Goal: Information Seeking & Learning: Learn about a topic

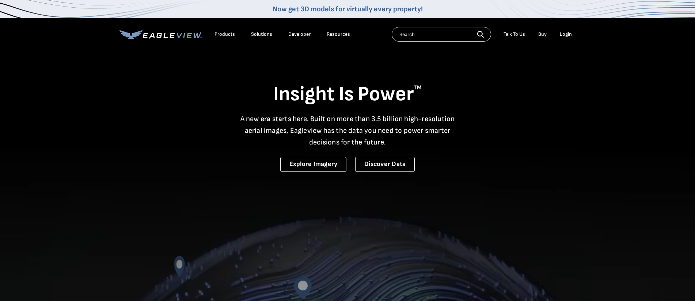
click at [332, 35] on div "Resources" at bounding box center [337, 34] width 23 height 7
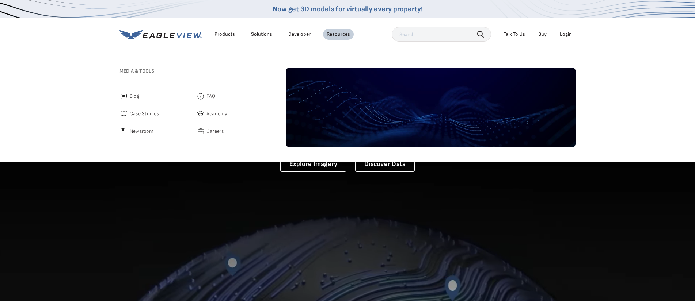
click at [136, 98] on span "Blog" at bounding box center [134, 96] width 9 height 9
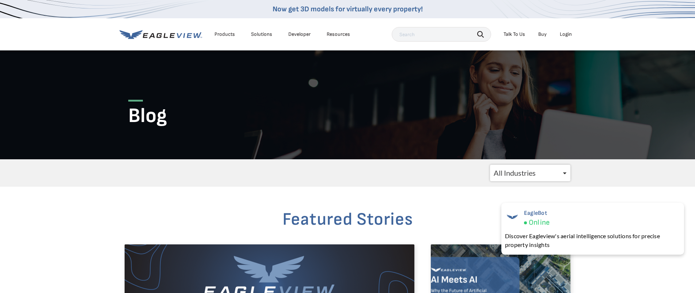
click at [334, 34] on div "Resources" at bounding box center [337, 34] width 23 height 7
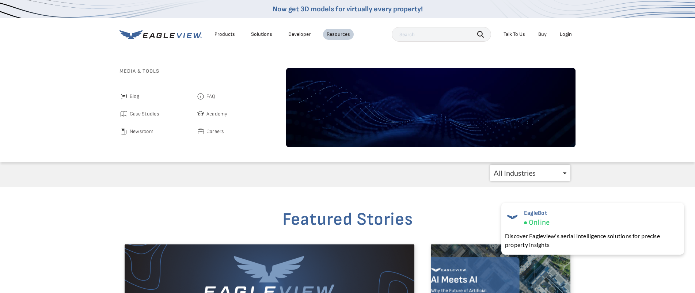
click at [228, 37] on div "Products" at bounding box center [224, 34] width 20 height 7
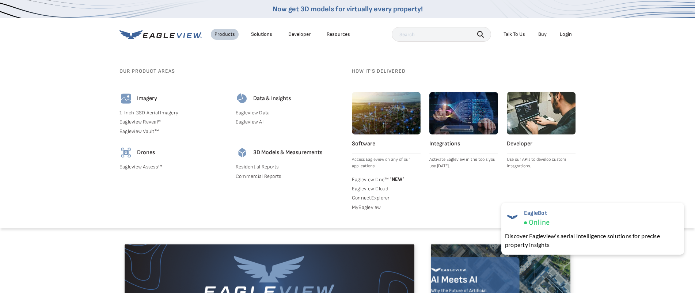
click at [263, 33] on div "Solutions" at bounding box center [261, 34] width 21 height 7
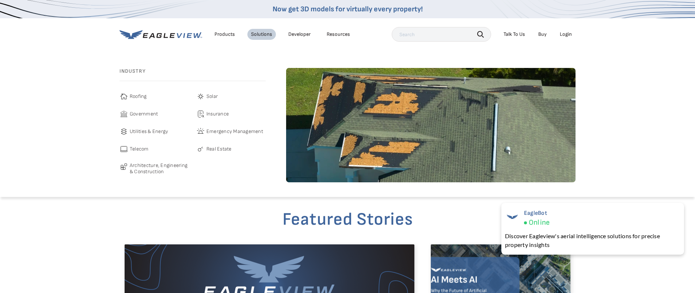
click at [214, 113] on span "Insurance" at bounding box center [217, 114] width 22 height 9
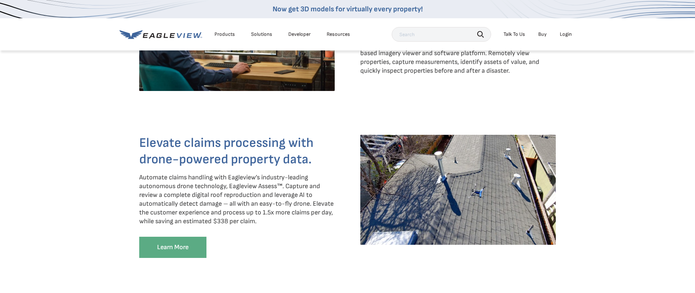
scroll to position [1150, 0]
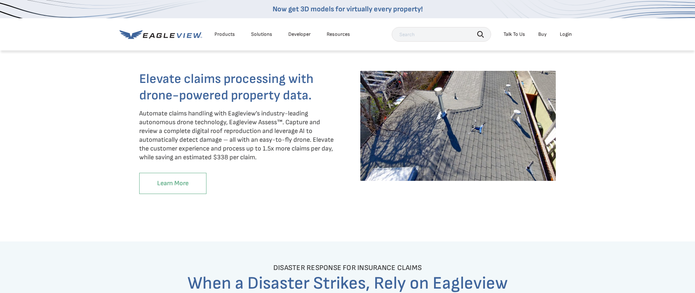
click at [173, 191] on link "Learn More" at bounding box center [172, 183] width 67 height 21
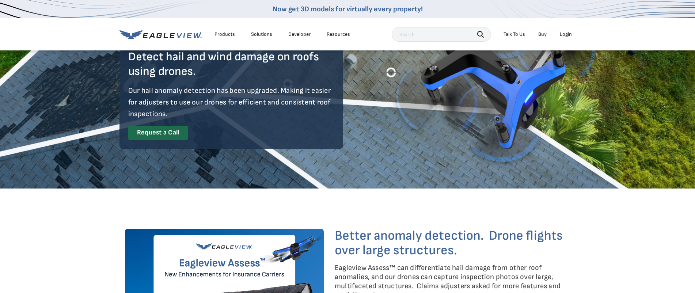
scroll to position [164, 0]
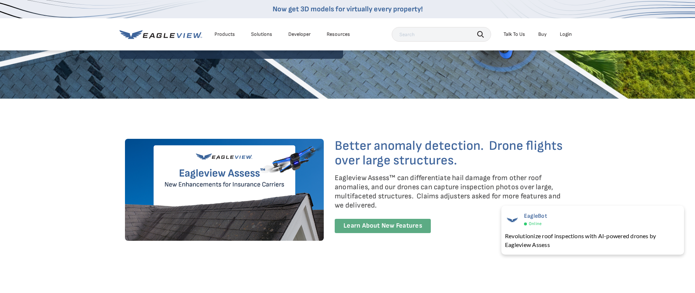
click at [353, 228] on link "Learn About New Features" at bounding box center [382, 226] width 96 height 14
